Goal: Task Accomplishment & Management: Manage account settings

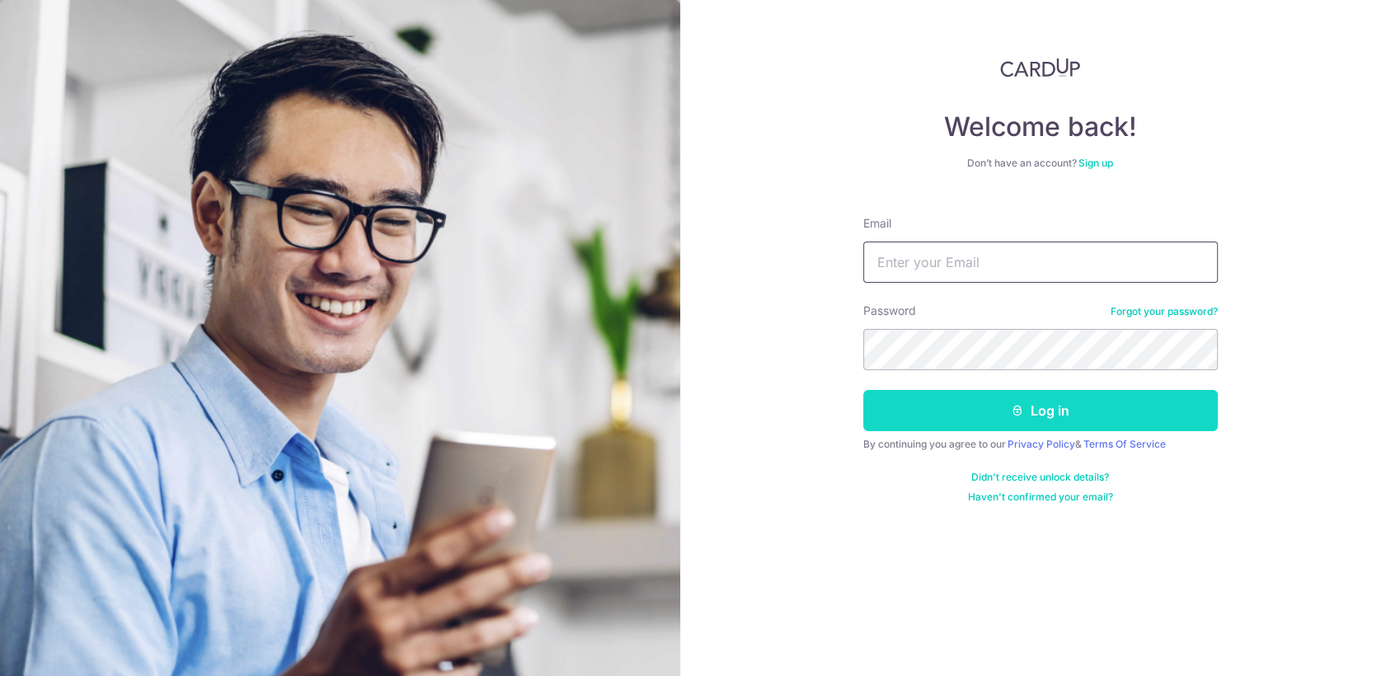
type input "[EMAIL_ADDRESS][DOMAIN_NAME]"
click at [1050, 428] on button "Log in" at bounding box center [1041, 410] width 355 height 41
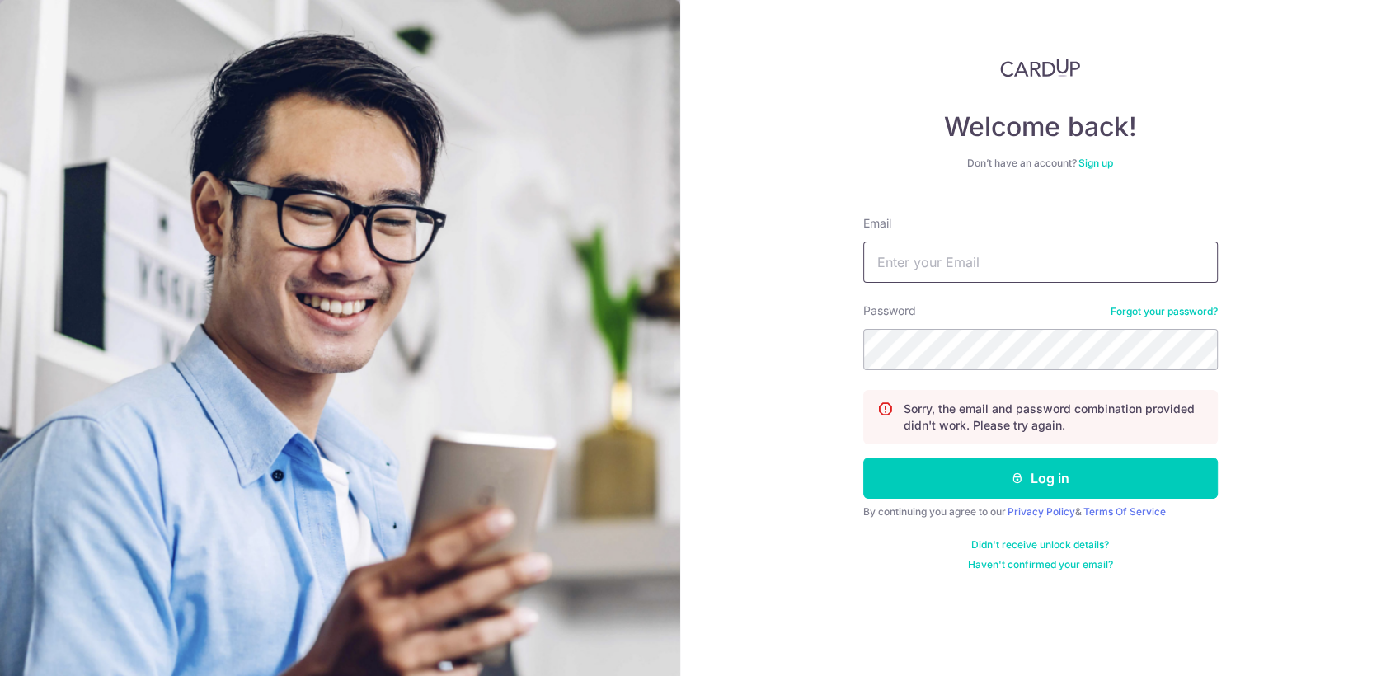
type input "[EMAIL_ADDRESS][DOMAIN_NAME]"
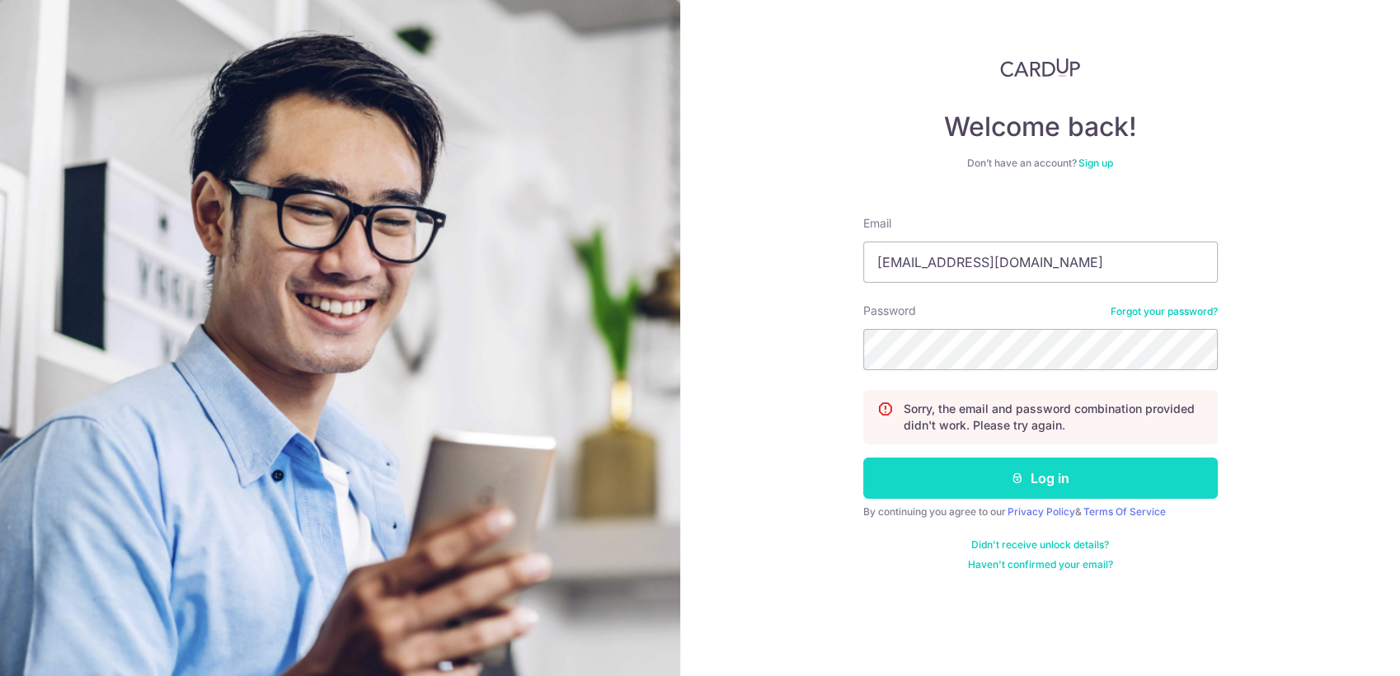
click at [1026, 478] on button "Log in" at bounding box center [1041, 478] width 355 height 41
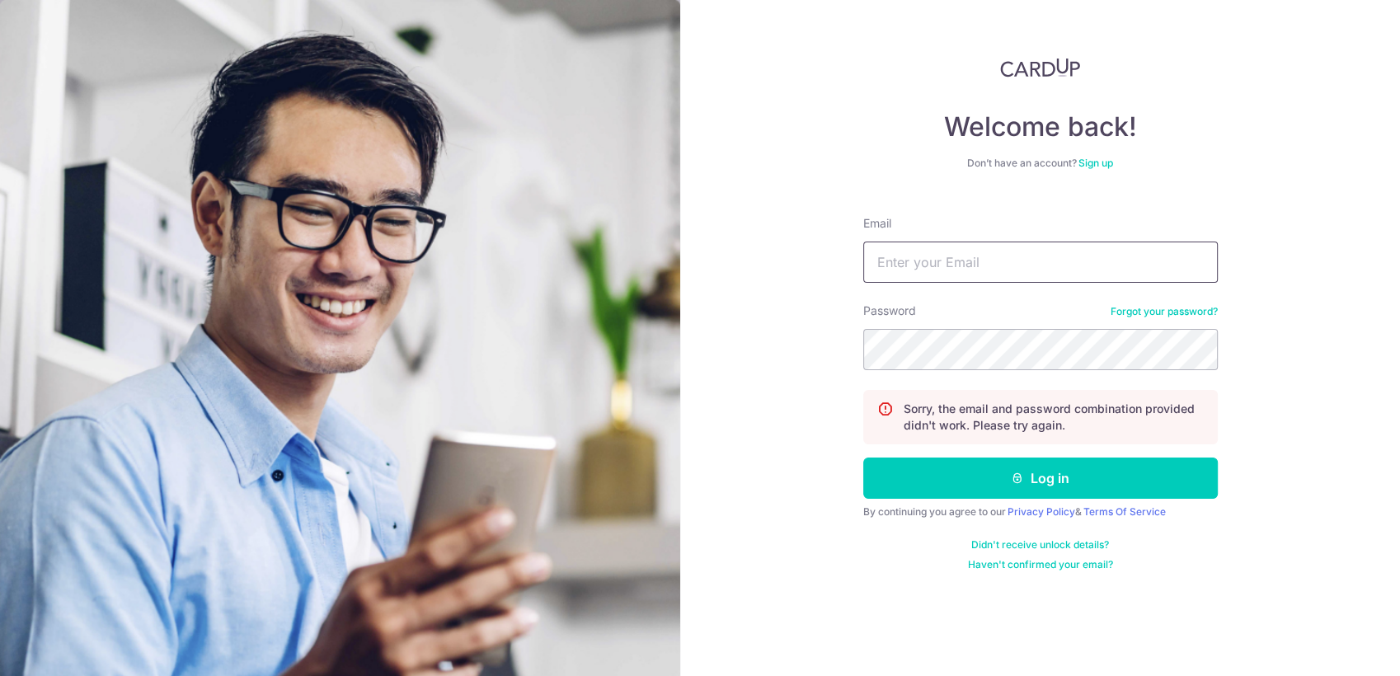
type input "[EMAIL_ADDRESS][DOMAIN_NAME]"
click at [779, 348] on div "Welcome back! Don’t have an account? Sign up Email [EMAIL_ADDRESS][DOMAIN_NAME]…" at bounding box center [1040, 338] width 720 height 676
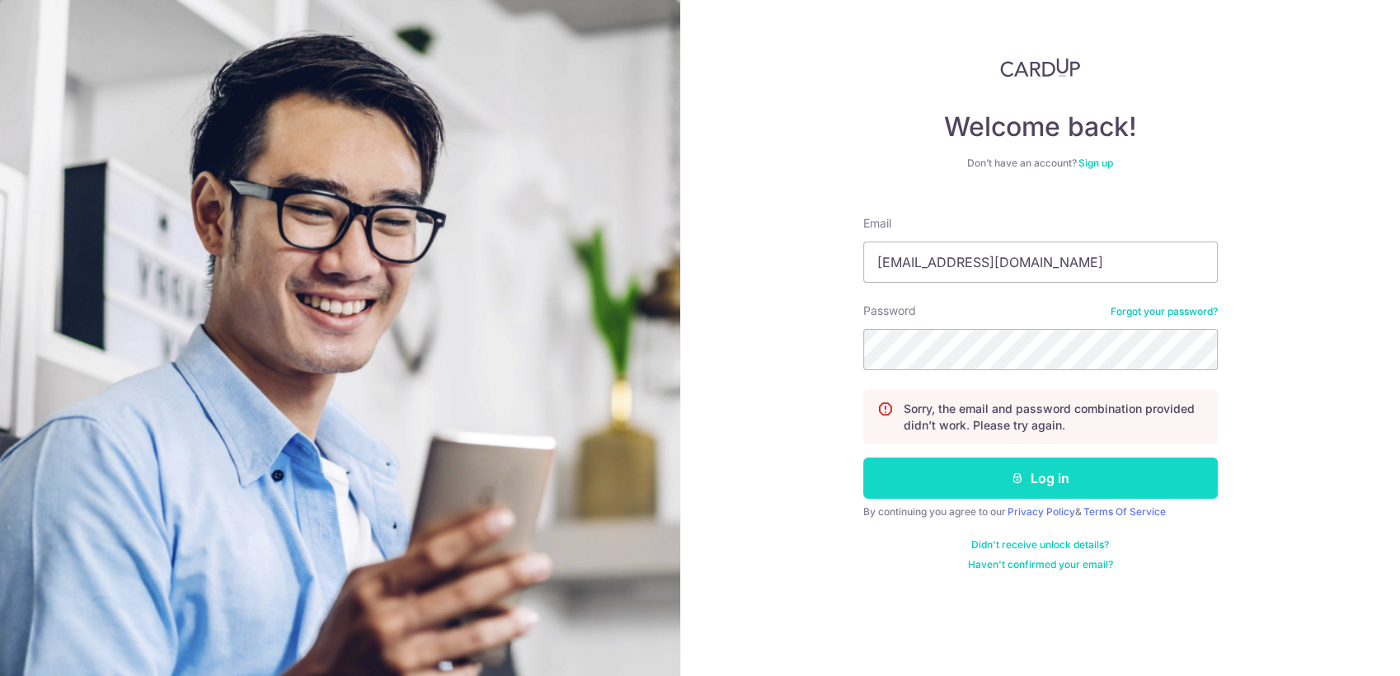
click at [1206, 486] on button "Log in" at bounding box center [1041, 478] width 355 height 41
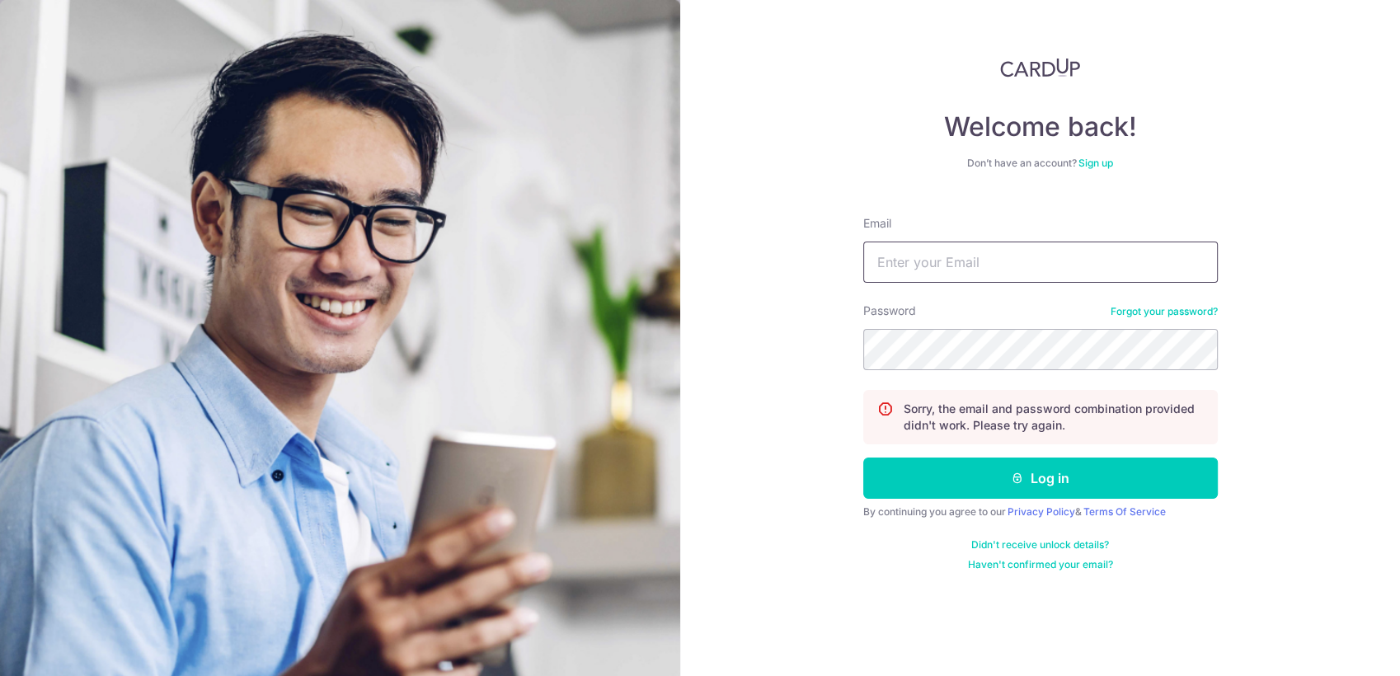
type input "[EMAIL_ADDRESS][DOMAIN_NAME]"
click at [780, 338] on div "Welcome back! Don’t have an account? Sign up Email [EMAIL_ADDRESS][DOMAIN_NAME]…" at bounding box center [1040, 338] width 720 height 676
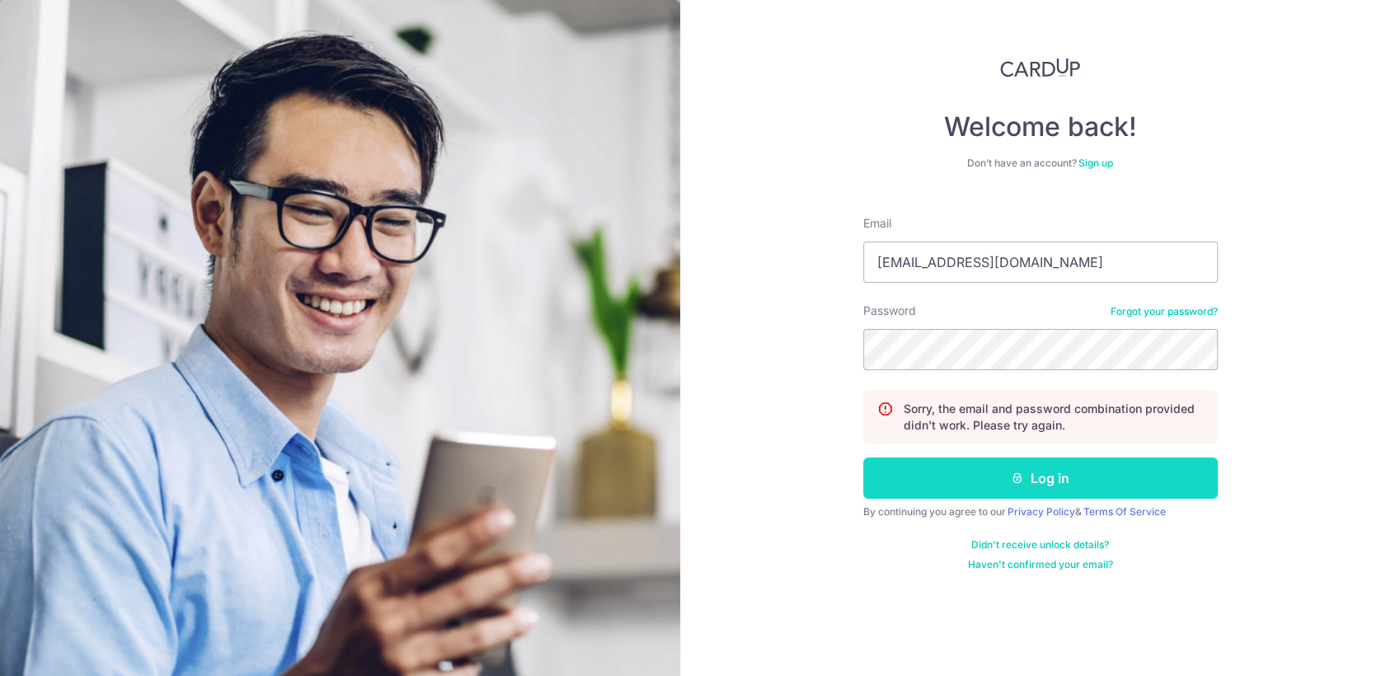
click at [878, 474] on button "Log in" at bounding box center [1041, 478] width 355 height 41
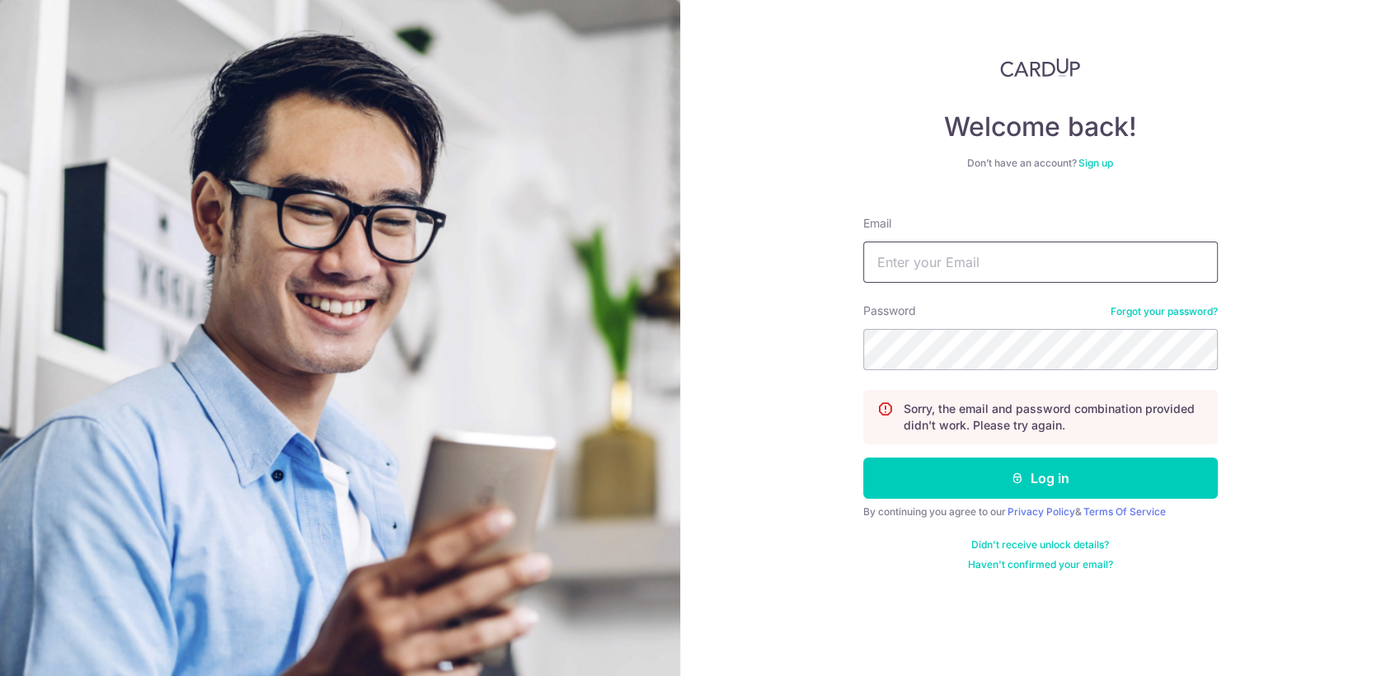
type input "[EMAIL_ADDRESS][DOMAIN_NAME]"
click at [735, 354] on div "Welcome back! Don’t have an account? Sign up Email [EMAIL_ADDRESS][DOMAIN_NAME]…" at bounding box center [1040, 338] width 720 height 676
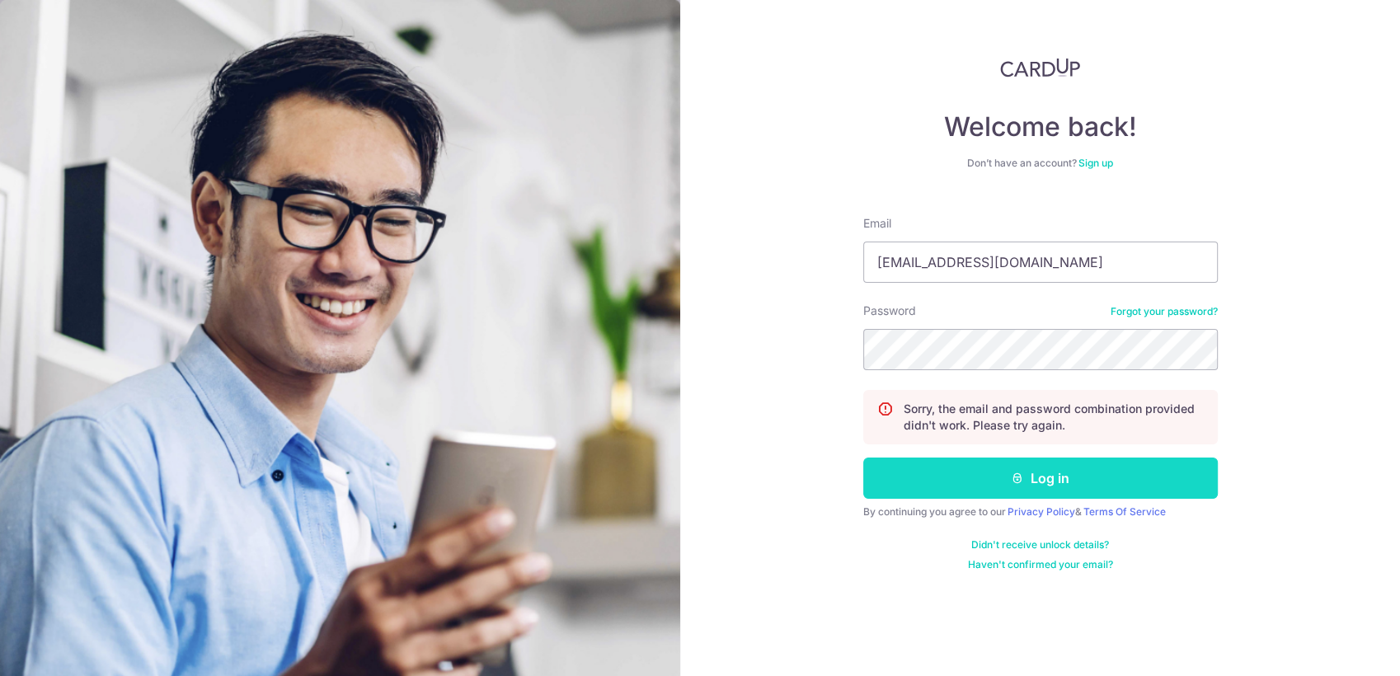
click at [881, 473] on button "Log in" at bounding box center [1041, 478] width 355 height 41
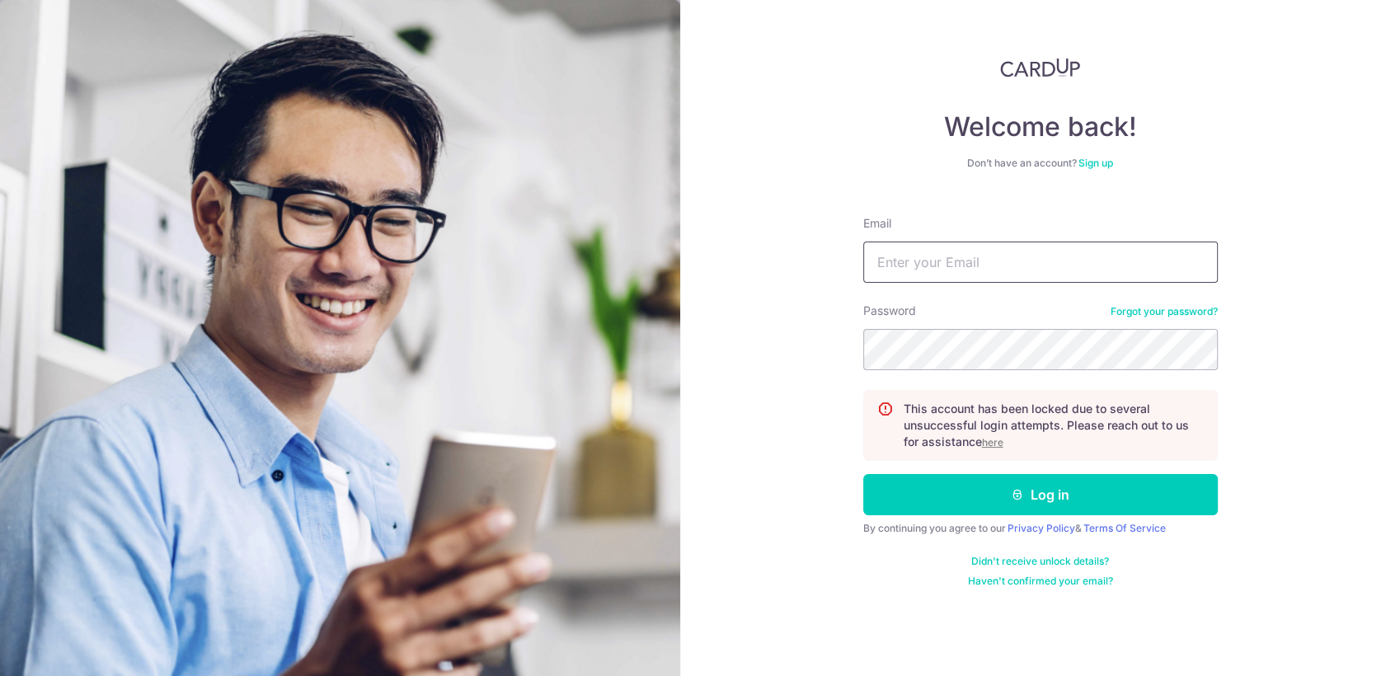
type input "[EMAIL_ADDRESS][DOMAIN_NAME]"
click at [1162, 313] on link "Forgot your password?" at bounding box center [1164, 311] width 107 height 13
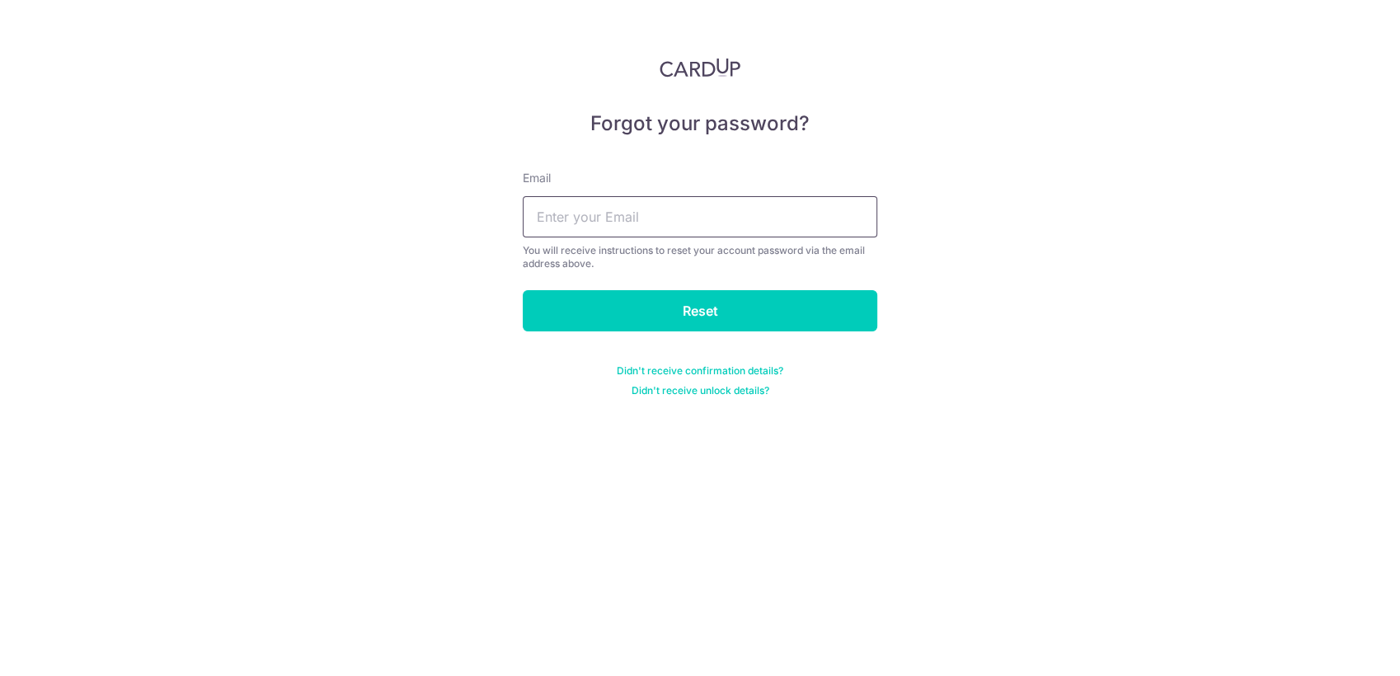
click at [697, 217] on input "text" at bounding box center [700, 216] width 355 height 41
type input "[EMAIL_ADDRESS][DOMAIN_NAME]"
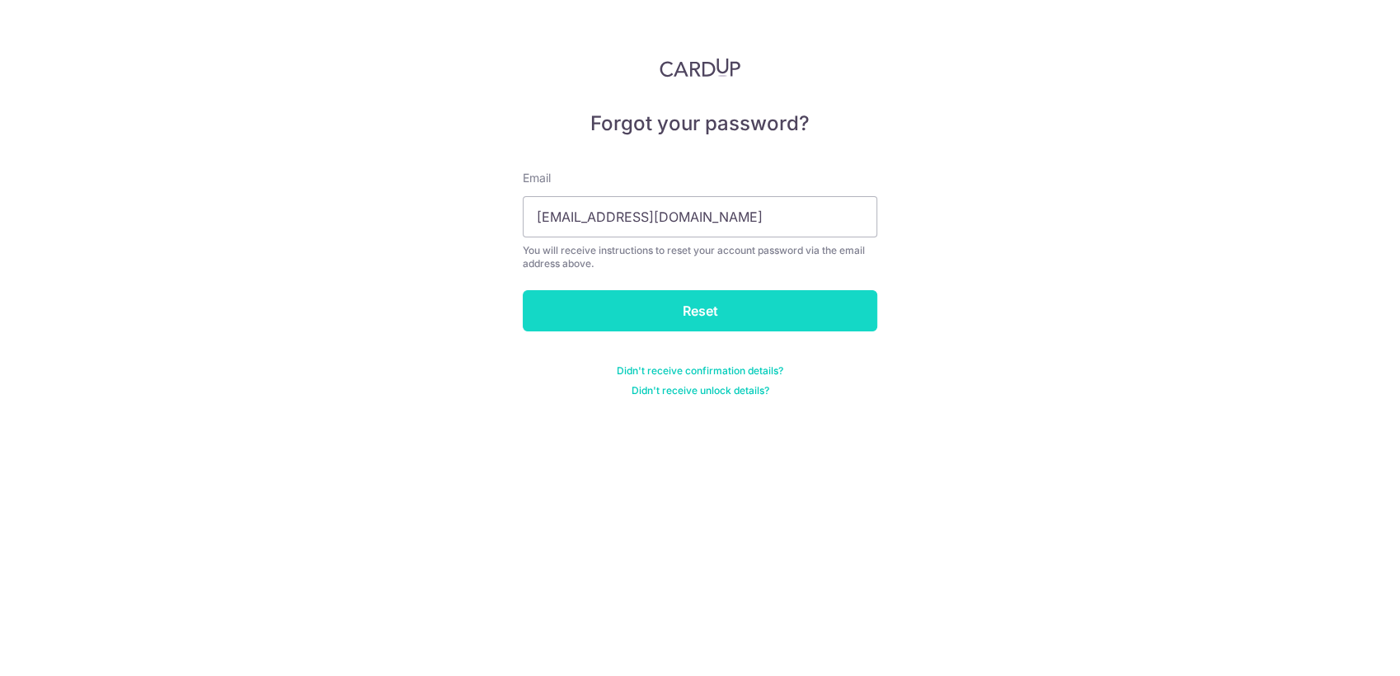
click at [680, 310] on input "Reset" at bounding box center [700, 310] width 355 height 41
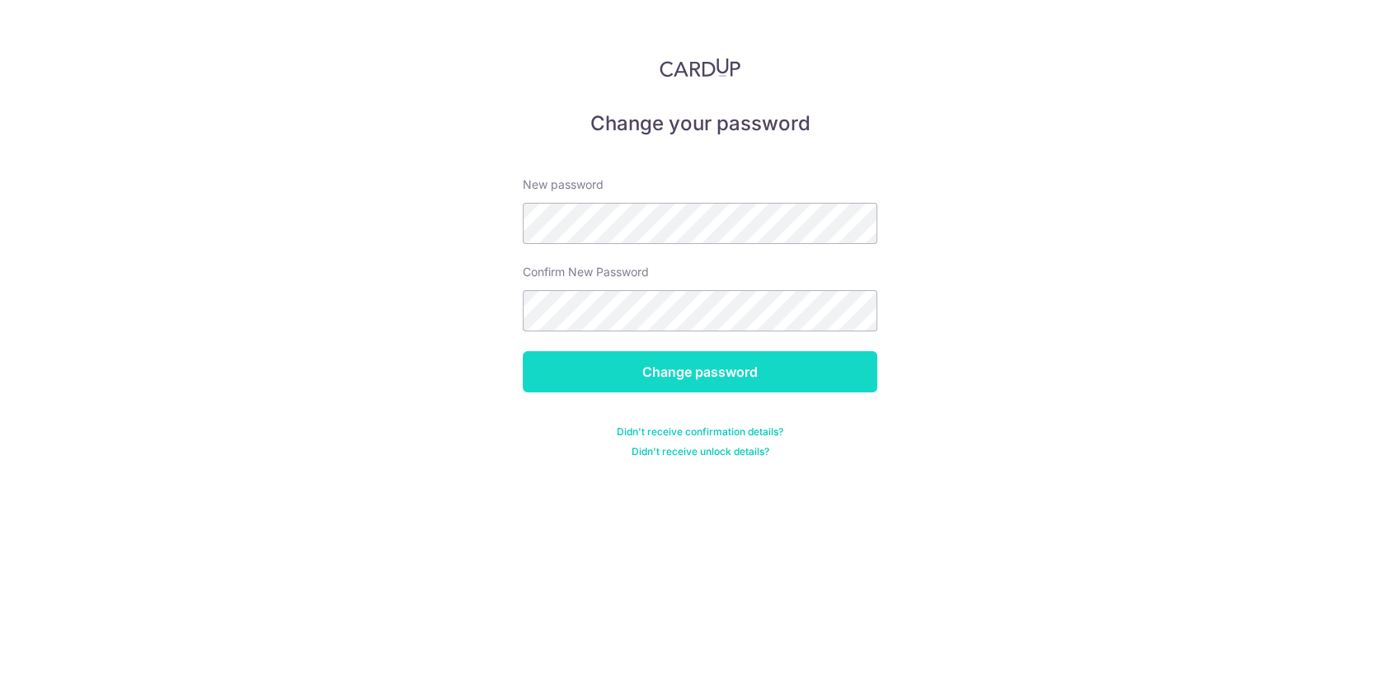
click at [864, 374] on input "Change password" at bounding box center [700, 371] width 355 height 41
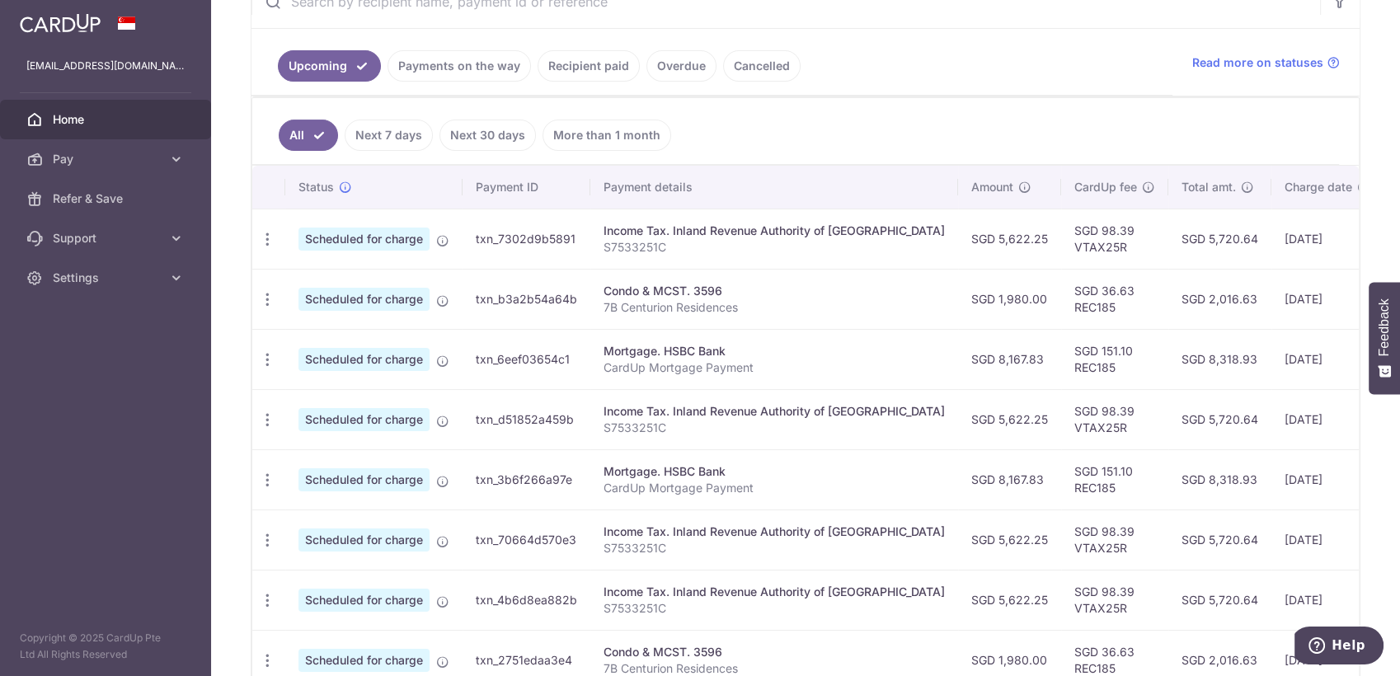
scroll to position [366, 0]
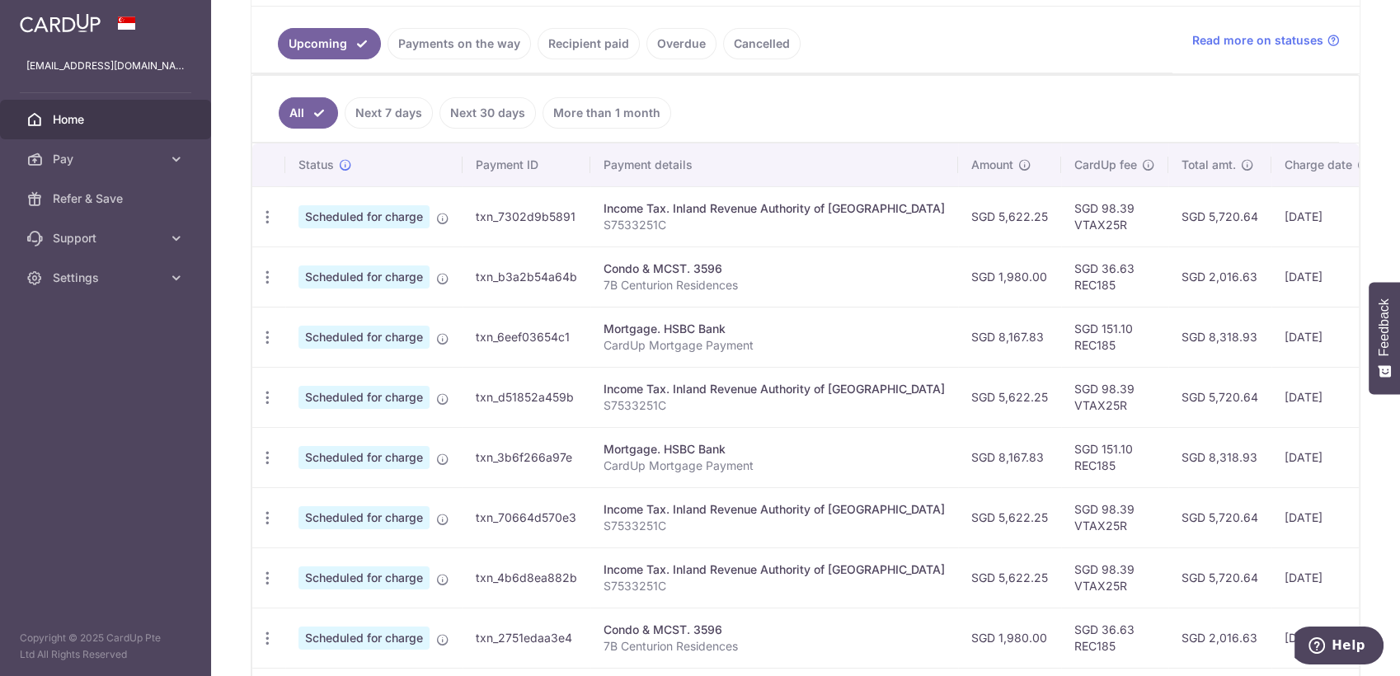
drag, startPoint x: 1194, startPoint y: 675, endPoint x: 1322, endPoint y: 691, distance: 128.9
click at [1322, 675] on html "[EMAIL_ADDRESS][DOMAIN_NAME] Home Pay Payments Recipients Cards Refer & Save Su…" at bounding box center [700, 338] width 1400 height 676
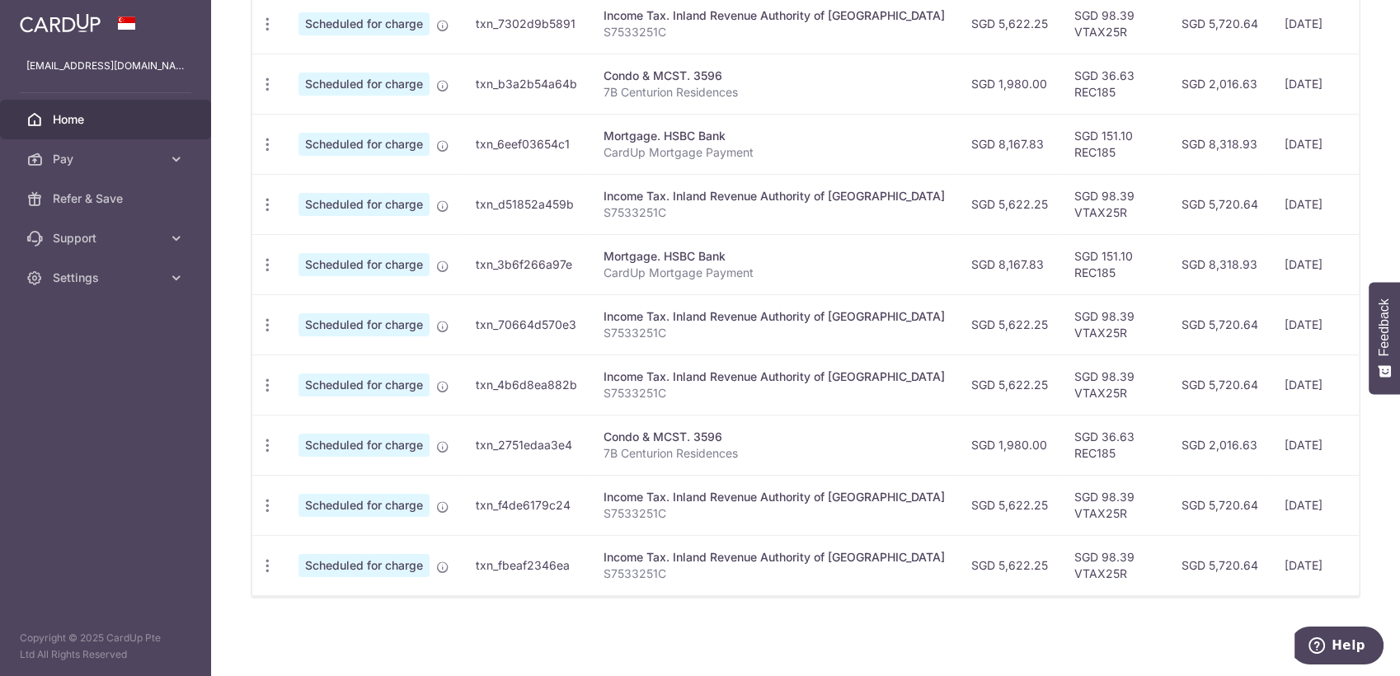
scroll to position [0, 0]
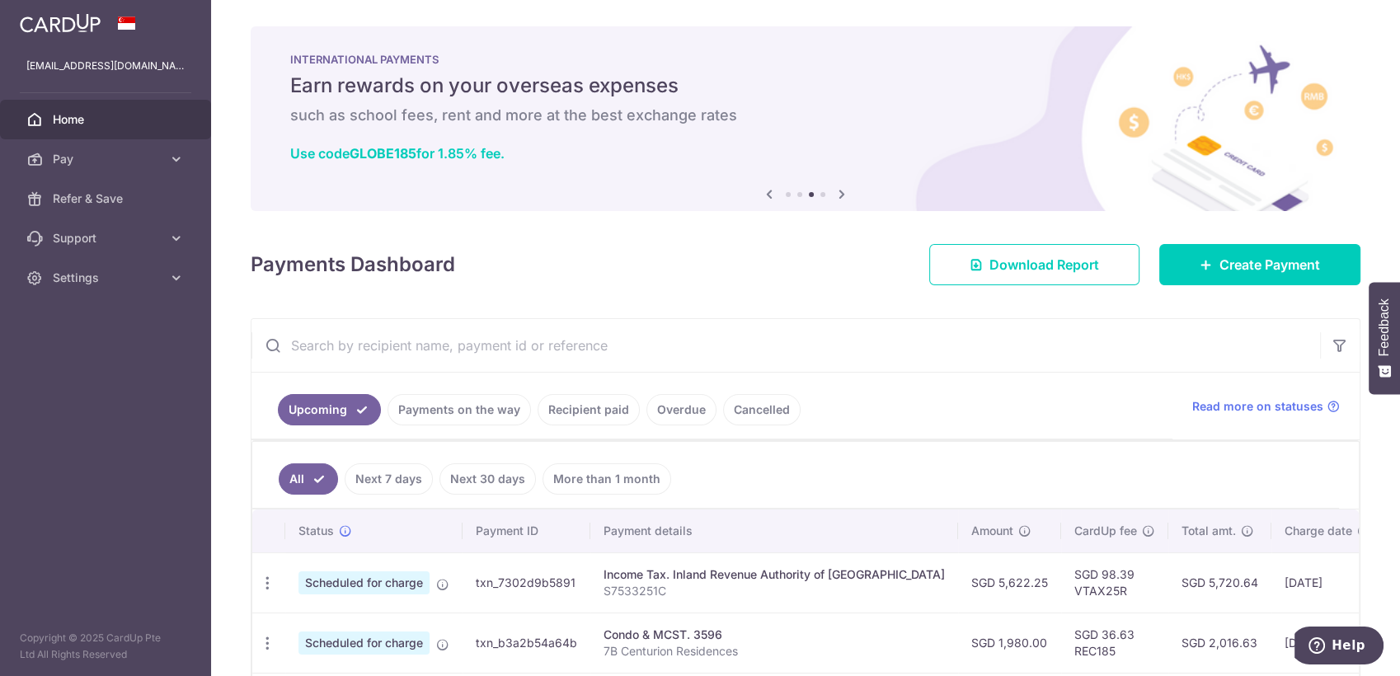
click at [840, 346] on input "text" at bounding box center [786, 345] width 1069 height 53
drag, startPoint x: 1301, startPoint y: 473, endPoint x: 1403, endPoint y: 462, distance: 102.1
click at [1400, 462] on html "stanleychwee@gmail.com Home Pay Payments Recipients Cards Refer & Save Support …" at bounding box center [700, 338] width 1400 height 676
click at [1033, 307] on div "× Pause Schedule Pause all future payments in this series Pause just this one p…" at bounding box center [805, 338] width 1189 height 676
